Goal: Contribute content: Contribute content

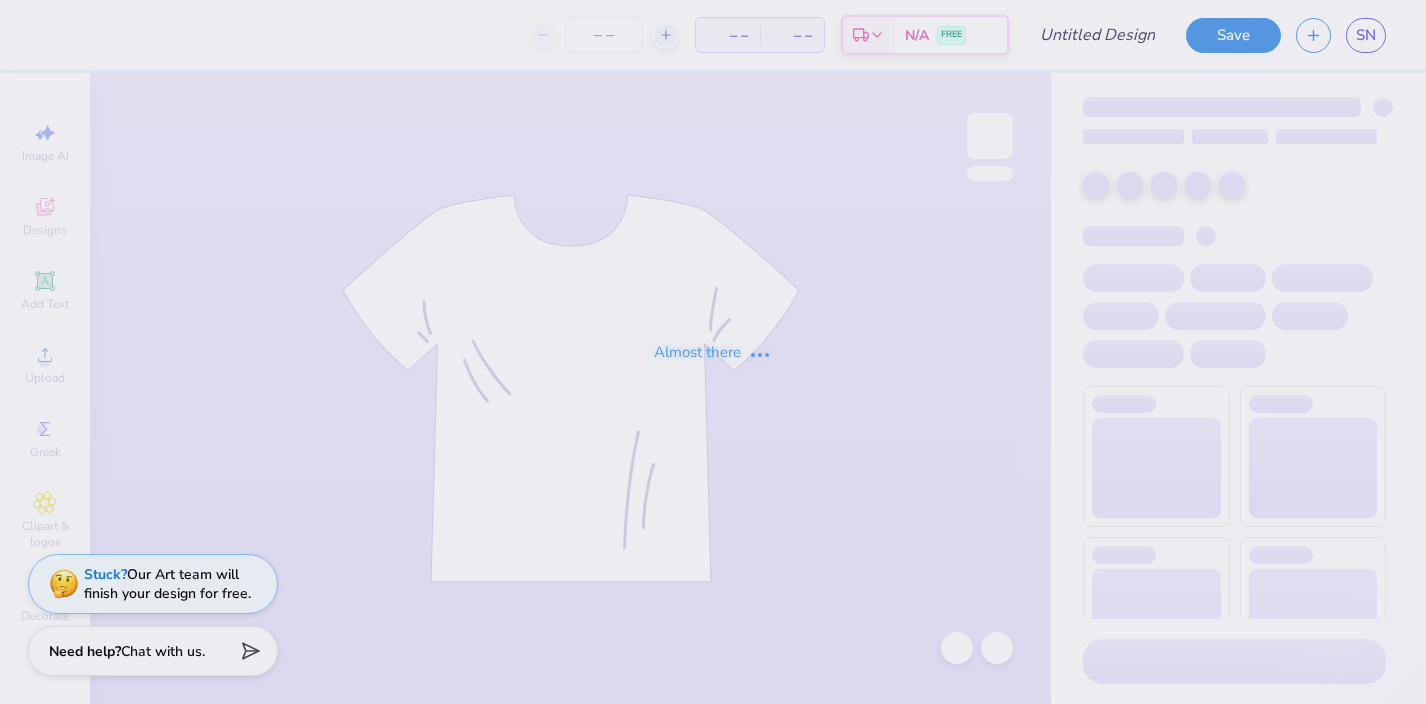
type input "kappapalooza baby tee"
type input "70"
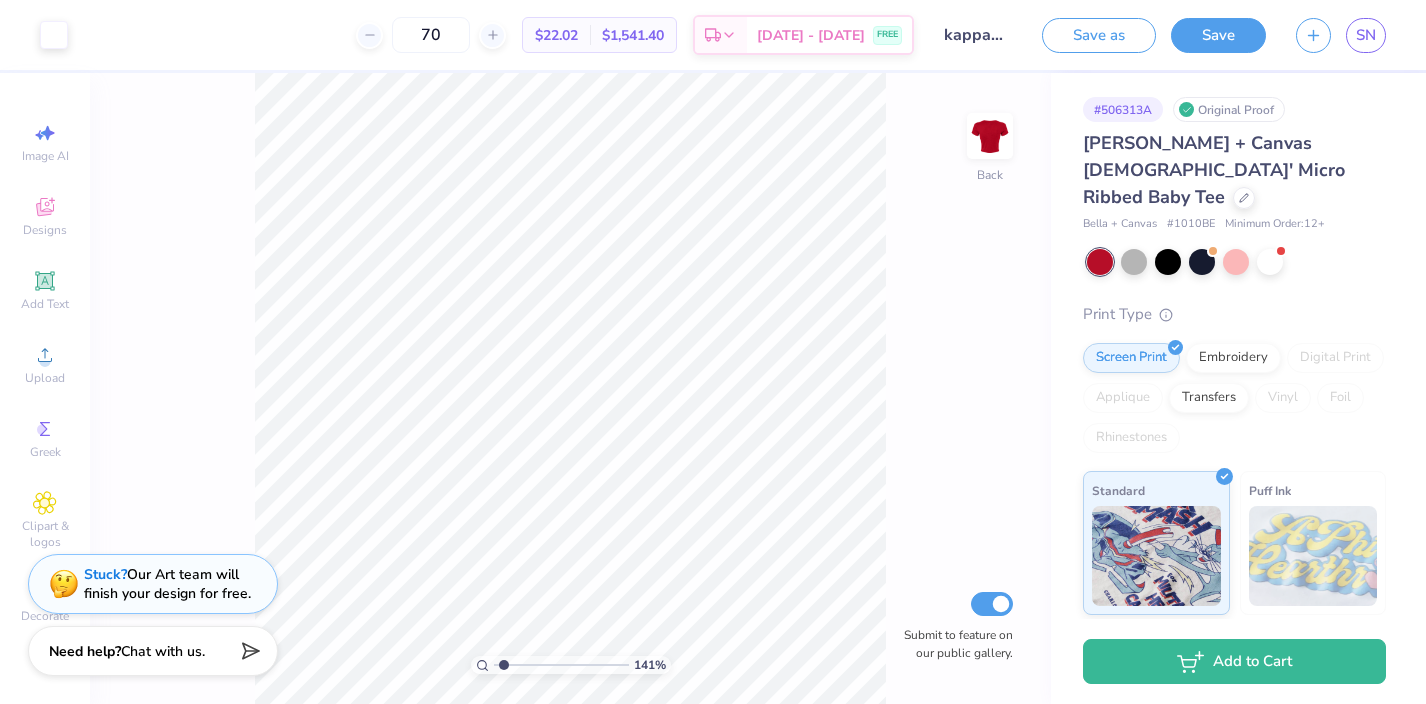
type input "1.37"
click at [503, 668] on input "range" at bounding box center [561, 665] width 135 height 18
type input "9.00"
type input "2.17"
type input "4.14"
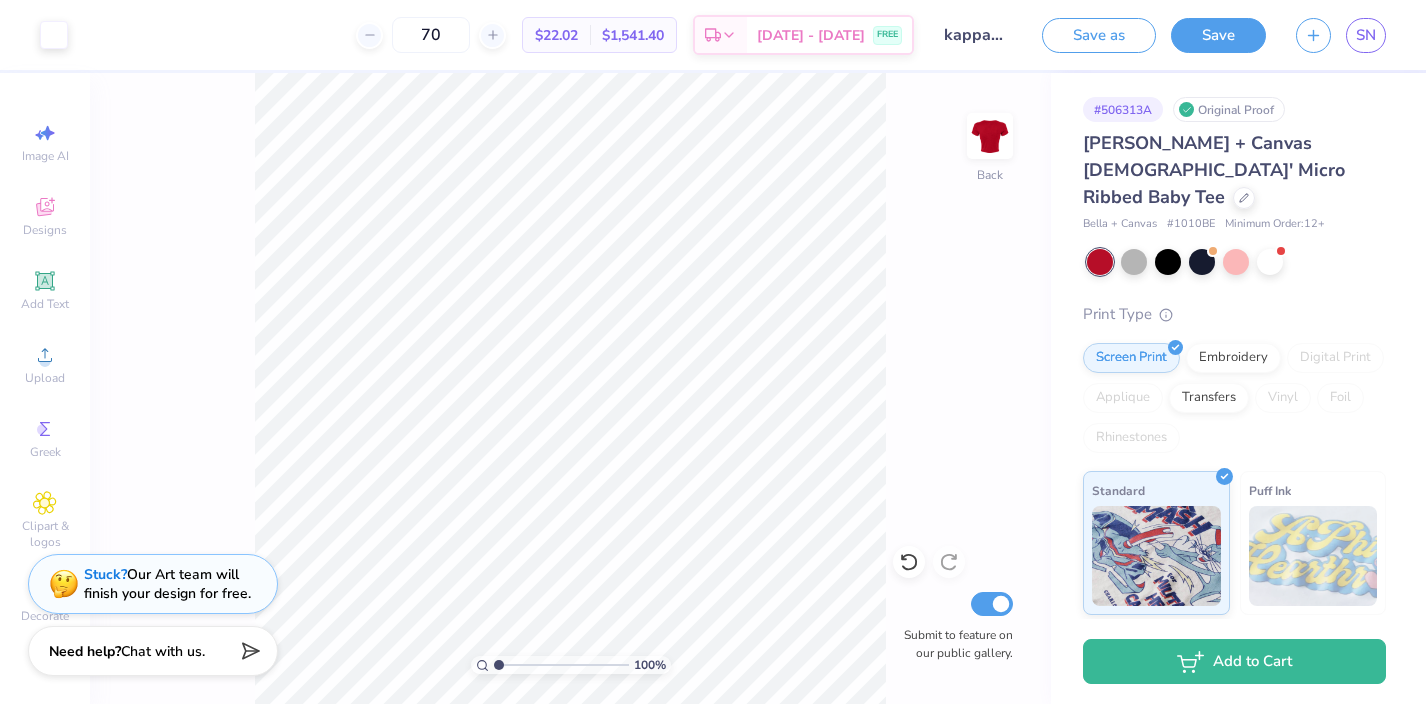
type input "1"
click at [494, 662] on input "range" at bounding box center [561, 665] width 135 height 18
click at [1239, 28] on button "Save" at bounding box center [1218, 32] width 95 height 35
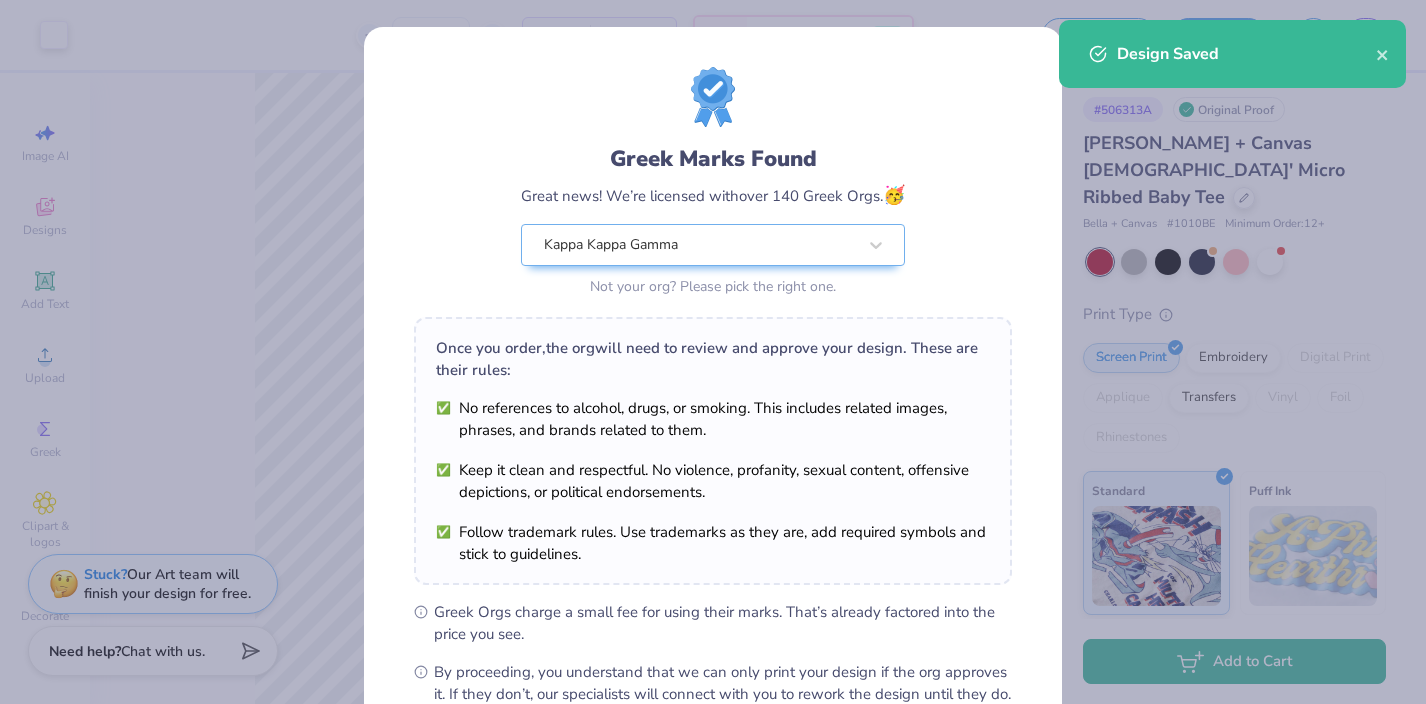
scroll to position [232, 0]
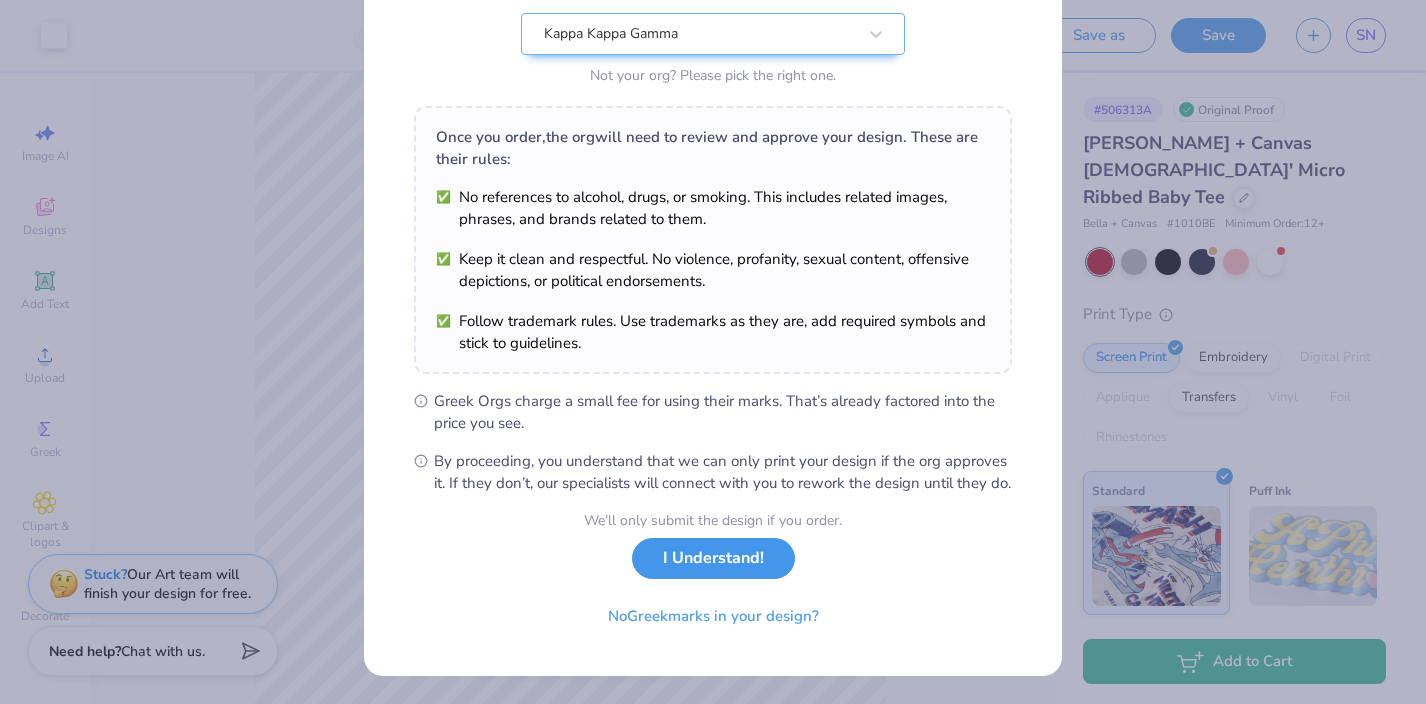
click at [691, 570] on button "I Understand!" at bounding box center [713, 558] width 163 height 41
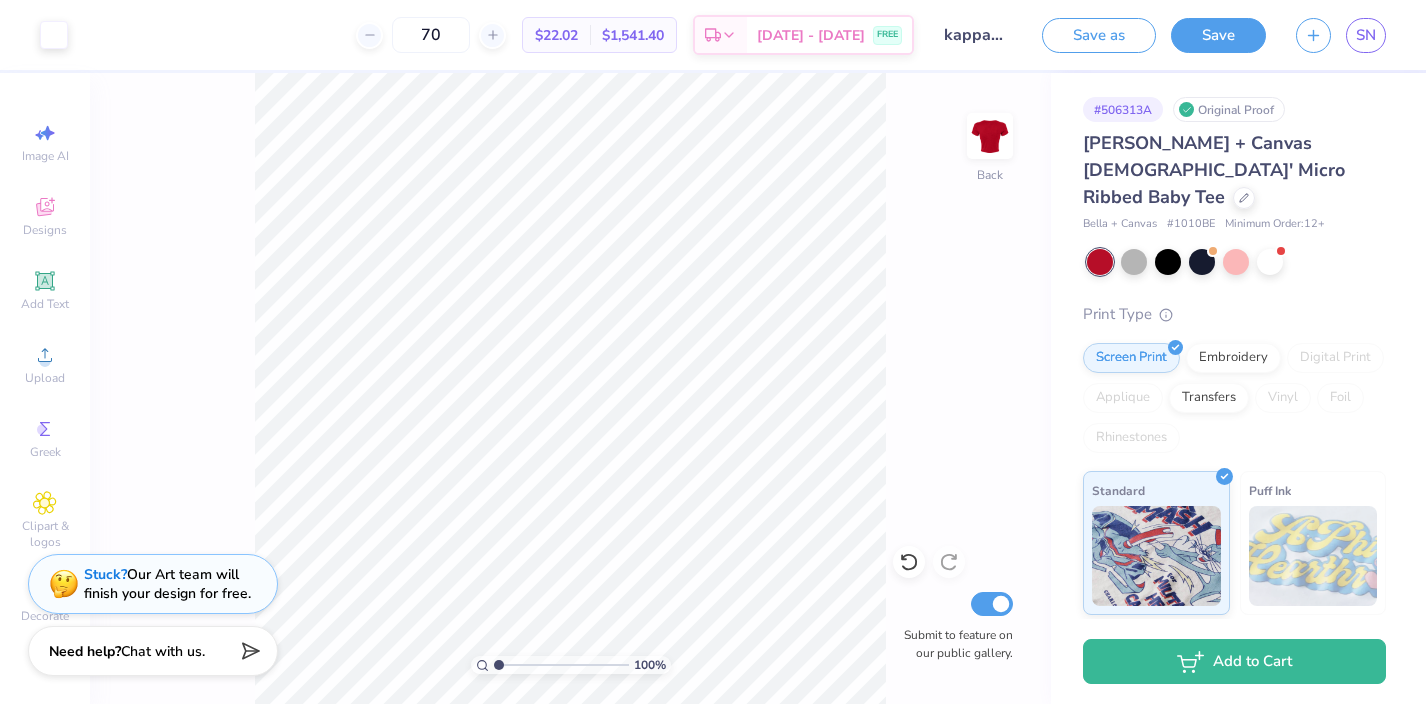
scroll to position [0, 0]
